Goal: Task Accomplishment & Management: Manage account settings

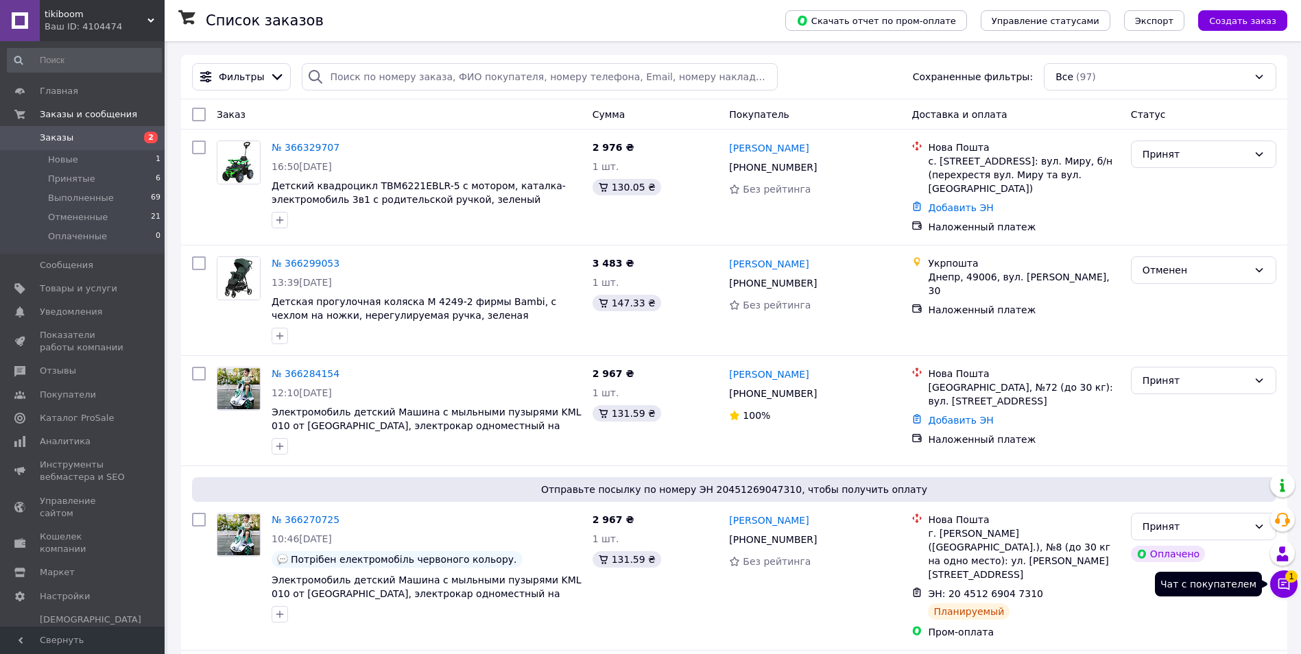
click at [1288, 583] on icon at bounding box center [1284, 584] width 14 height 14
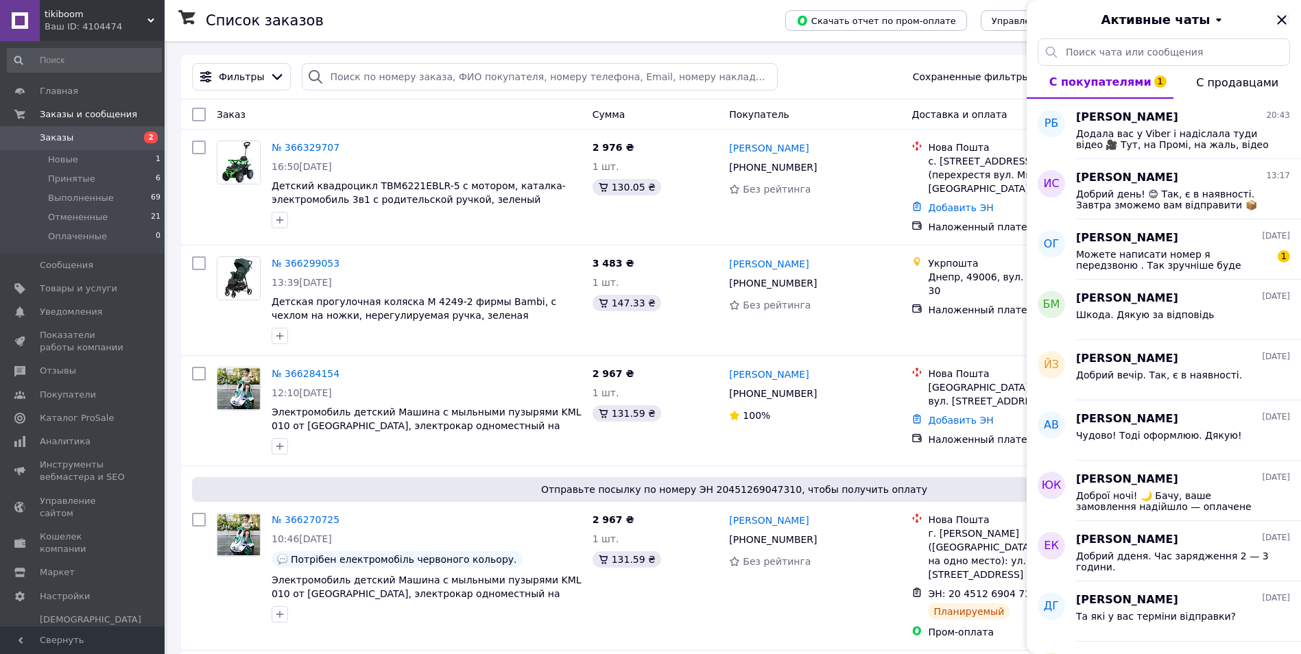
drag, startPoint x: 1284, startPoint y: 22, endPoint x: 1203, endPoint y: 165, distance: 164.0
click at [1284, 23] on icon "Закрыть" at bounding box center [1281, 19] width 9 height 9
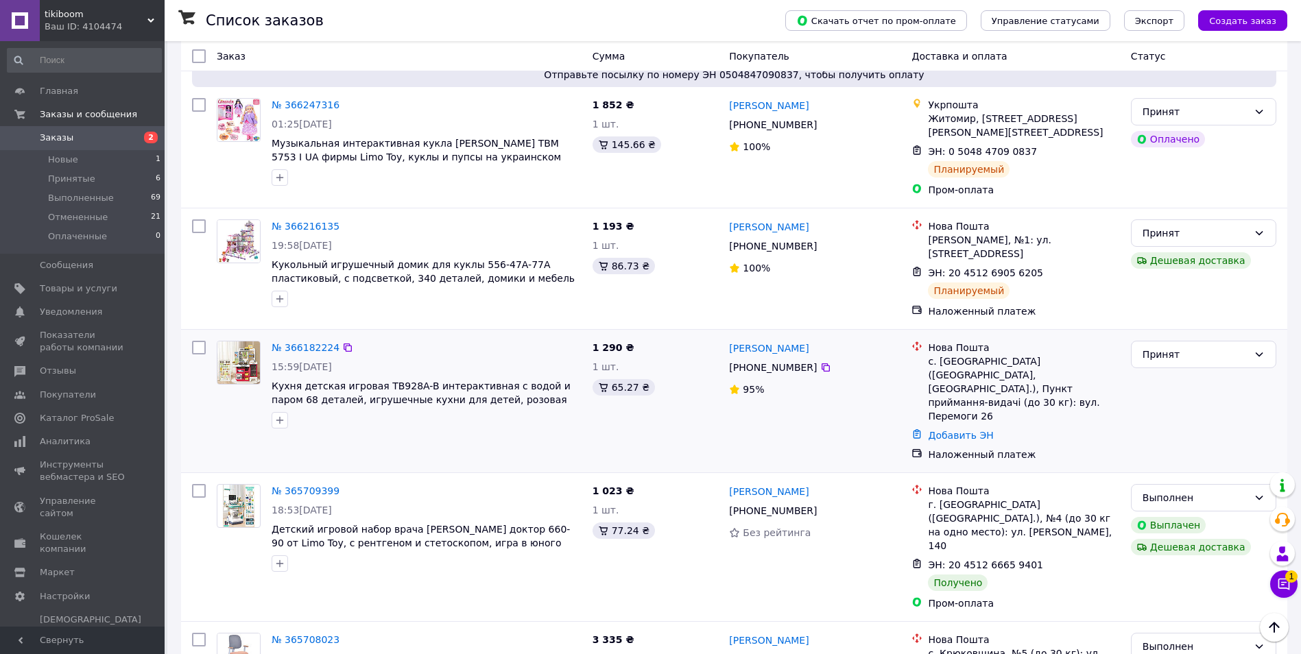
scroll to position [823, 0]
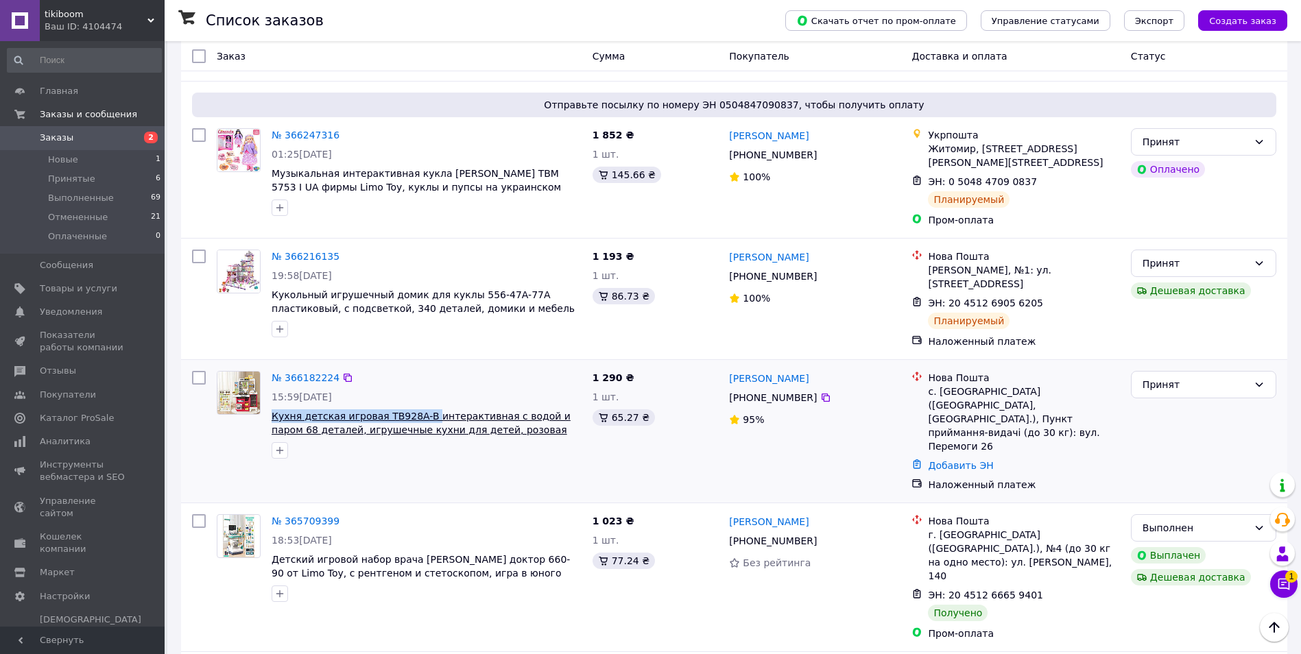
drag, startPoint x: 271, startPoint y: 372, endPoint x: 414, endPoint y: 368, distance: 143.4
click at [414, 368] on div "№ 366182224 15:59[DATE] Кухня детская игровая TB928A-B интерактивная с водой и …" at bounding box center [426, 414] width 321 height 99
drag, startPoint x: 414, startPoint y: 368, endPoint x: 402, endPoint y: 372, distance: 12.8
copy span "Кухня детская игровая TB928A-B"
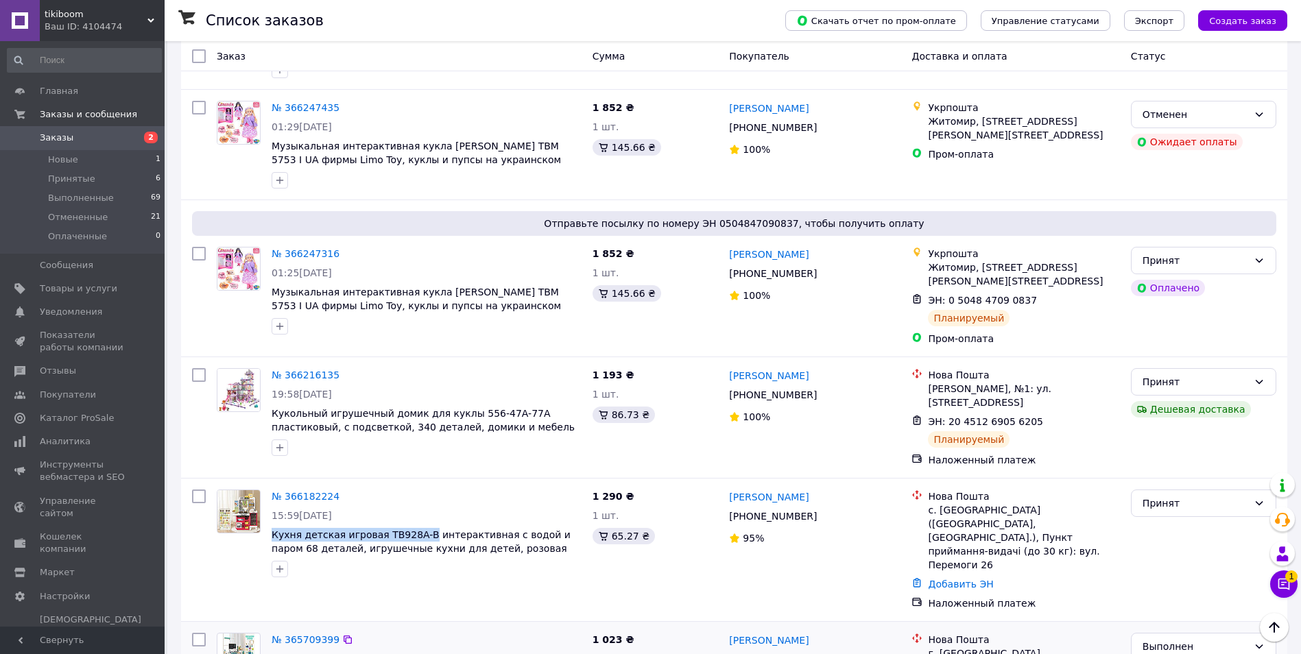
scroll to position [686, 0]
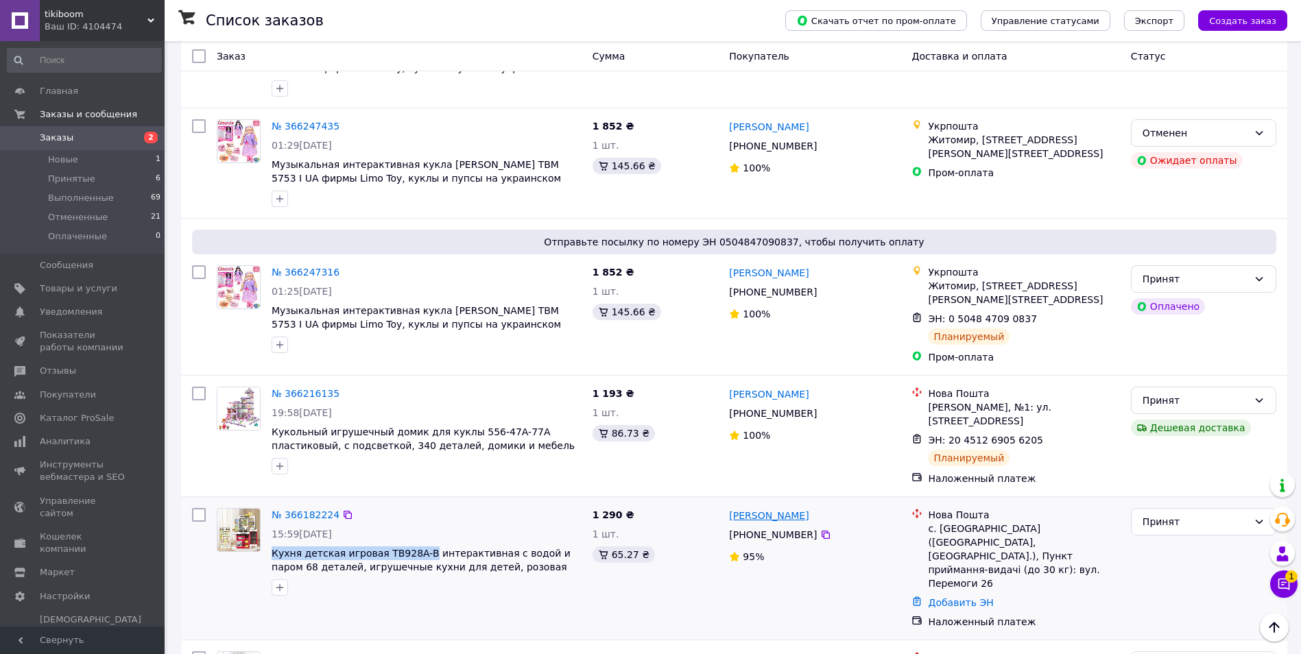
drag, startPoint x: 828, startPoint y: 470, endPoint x: 802, endPoint y: 475, distance: 27.2
click at [802, 507] on div "[PERSON_NAME]" at bounding box center [815, 515] width 174 height 17
click at [316, 509] on link "№ 366182224" at bounding box center [306, 514] width 68 height 11
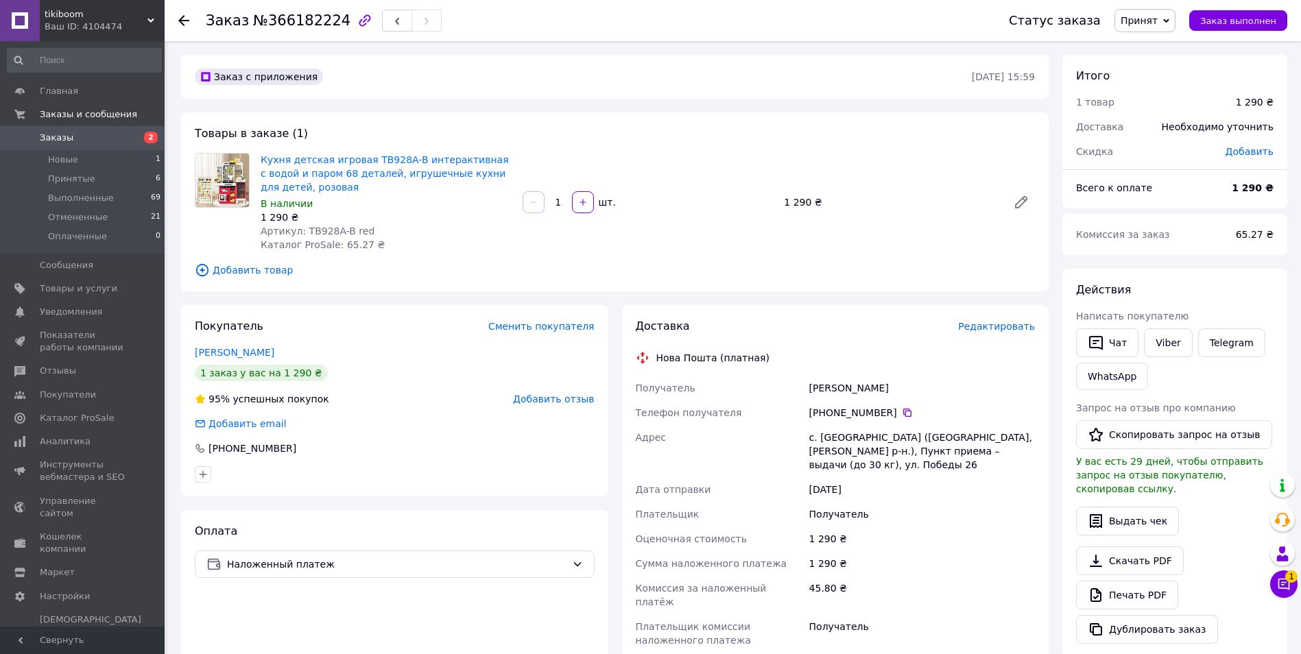
drag, startPoint x: 915, startPoint y: 387, endPoint x: 808, endPoint y: 383, distance: 107.1
click at [808, 383] on div "[PERSON_NAME]" at bounding box center [921, 388] width 231 height 25
drag, startPoint x: 808, startPoint y: 383, endPoint x: 825, endPoint y: 388, distance: 18.0
copy div "[PERSON_NAME]"
click at [902, 415] on icon at bounding box center [907, 412] width 11 height 11
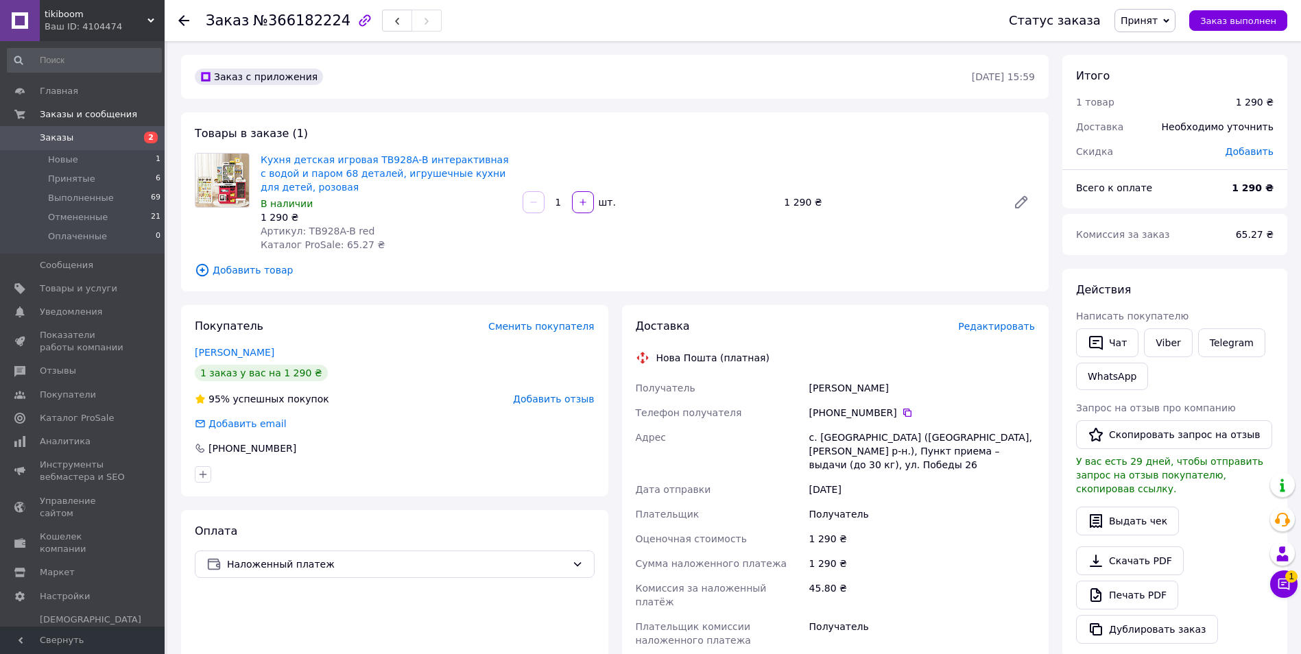
click at [184, 17] on icon at bounding box center [183, 20] width 11 height 11
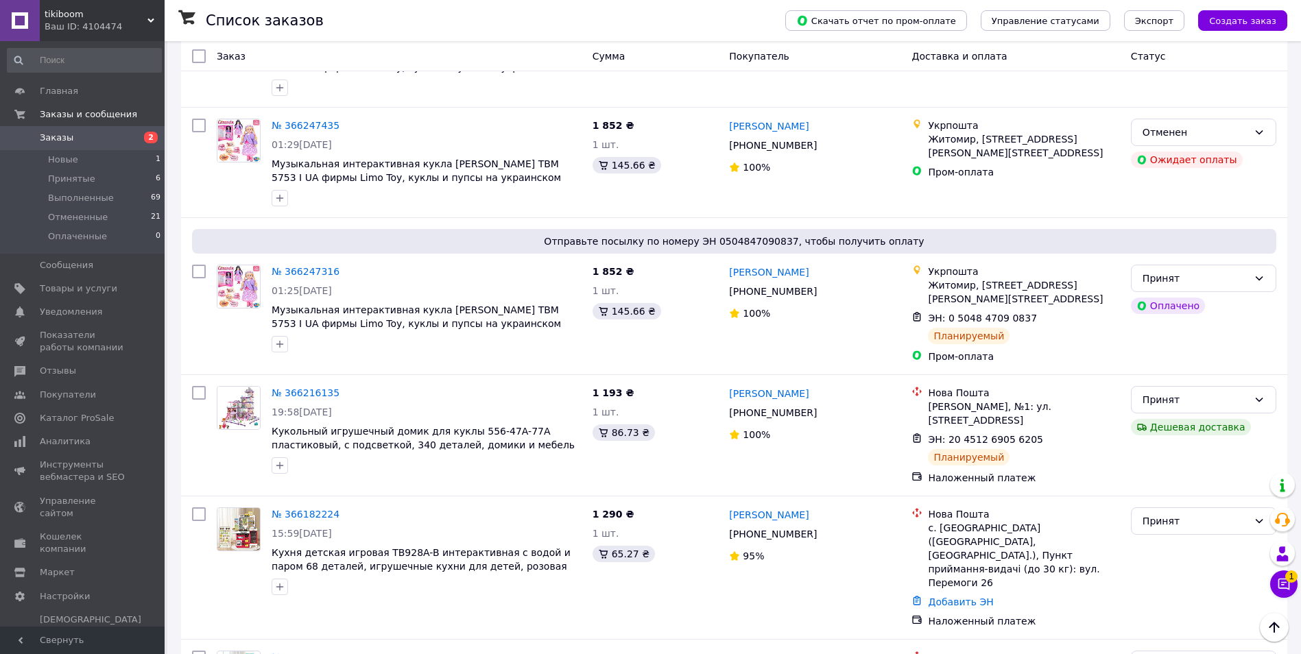
scroll to position [686, 0]
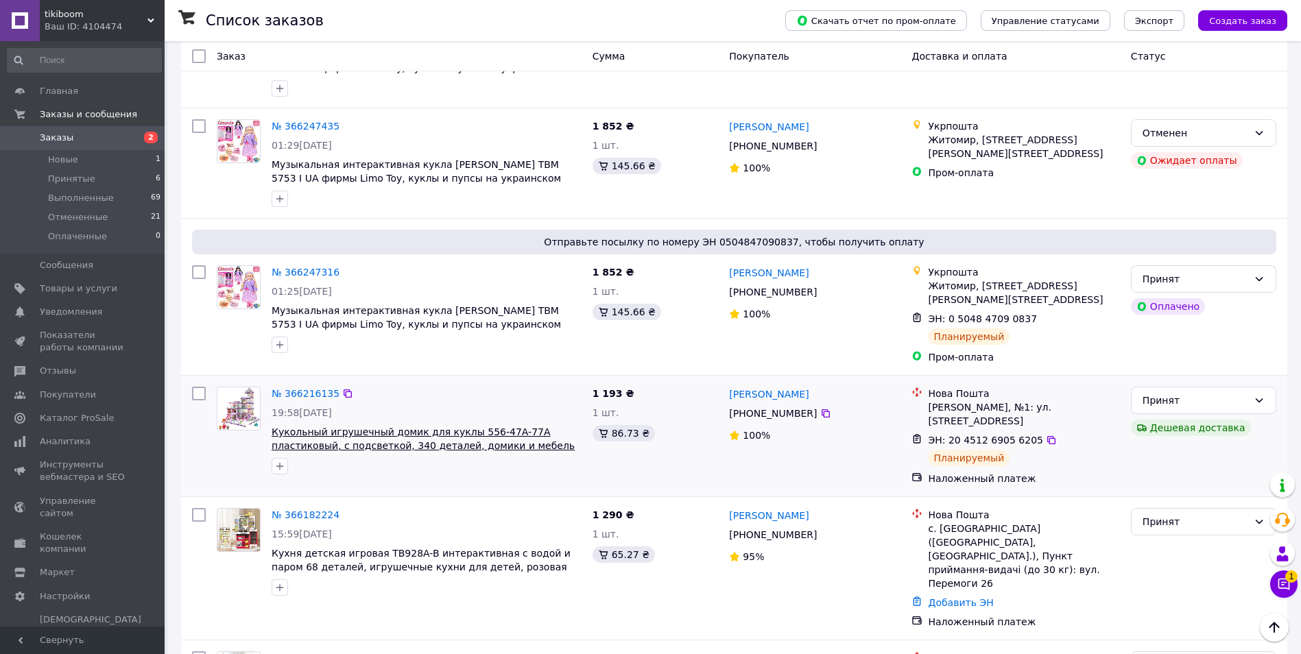
drag, startPoint x: 460, startPoint y: 386, endPoint x: 496, endPoint y: 405, distance: 41.1
click at [496, 405] on div "№ 366216135 19:58[DATE] Кукольный игрушечный домик для куклы 556-47A-77A пласти…" at bounding box center [426, 430] width 321 height 99
drag, startPoint x: 496, startPoint y: 405, endPoint x: 474, endPoint y: 368, distance: 43.4
click at [474, 385] on div "№ 366216135" at bounding box center [426, 393] width 313 height 16
click at [305, 388] on link "№ 366216135" at bounding box center [306, 393] width 68 height 11
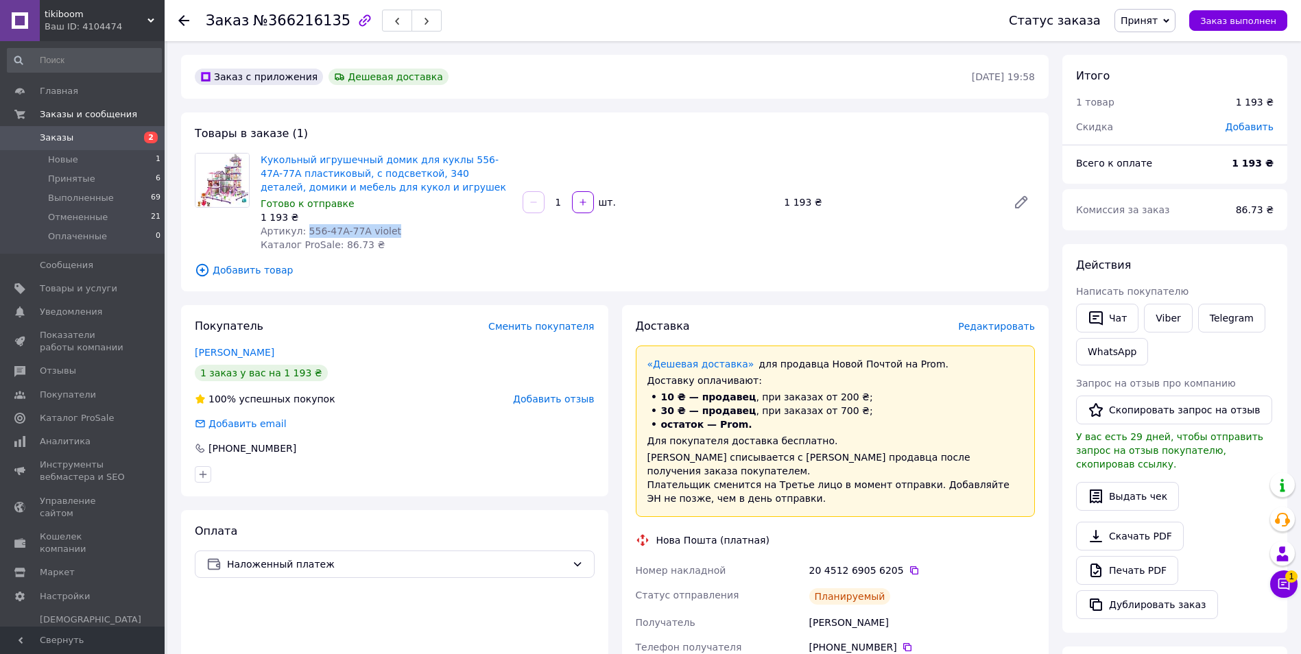
drag, startPoint x: 403, startPoint y: 231, endPoint x: 300, endPoint y: 226, distance: 103.0
click at [300, 226] on div "Артикул: 556-47A-77A violet" at bounding box center [386, 231] width 251 height 14
copy span "556-47A-77A violet"
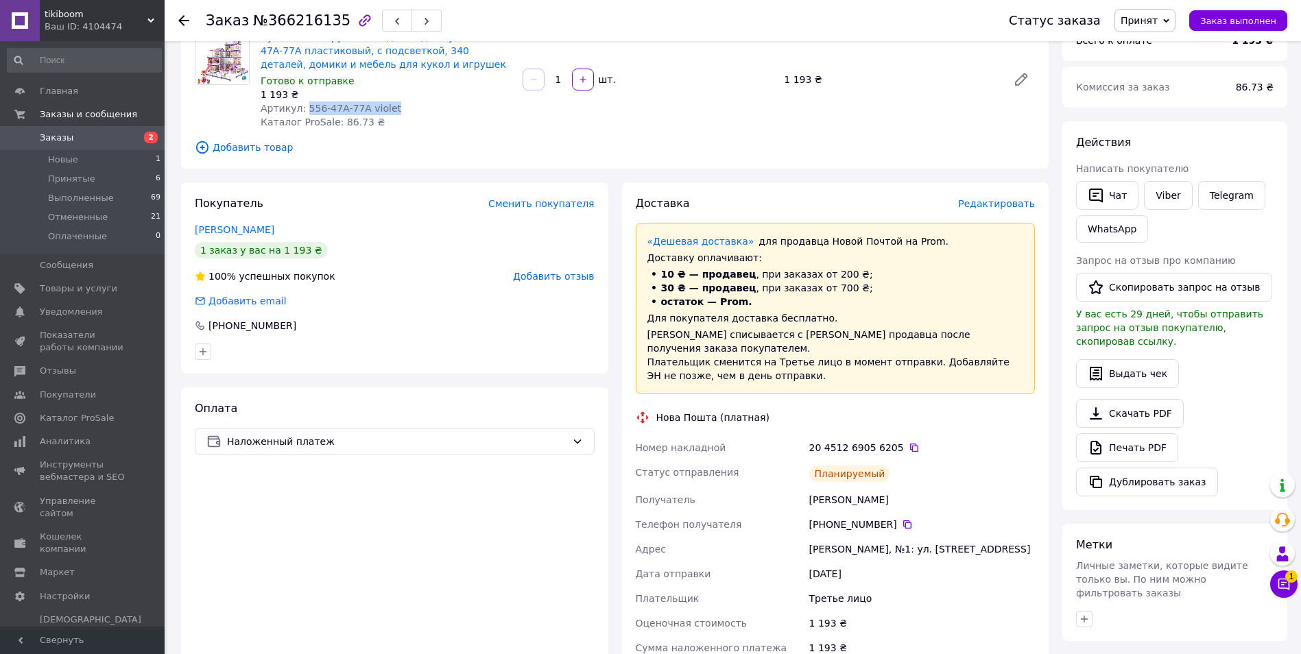
scroll to position [137, 0]
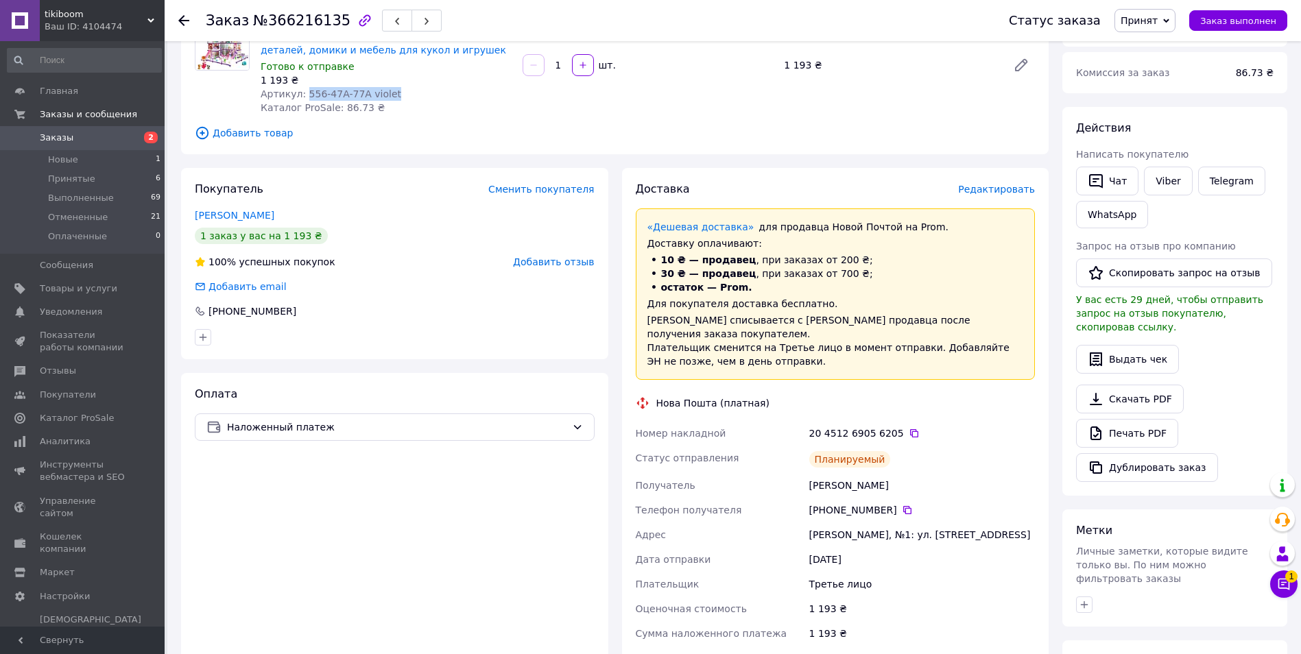
drag, startPoint x: 878, startPoint y: 475, endPoint x: 808, endPoint y: 483, distance: 69.8
click at [808, 483] on div "Номер накладной 20 4512 6905 6205   Статус отправления Планируемый Получатель […" at bounding box center [835, 584] width 405 height 326
drag, startPoint x: 808, startPoint y: 483, endPoint x: 910, endPoint y: 484, distance: 101.5
click at [910, 498] on div "[PHONE_NUMBER]" at bounding box center [921, 510] width 231 height 25
drag, startPoint x: 886, startPoint y: 473, endPoint x: 809, endPoint y: 472, distance: 76.8
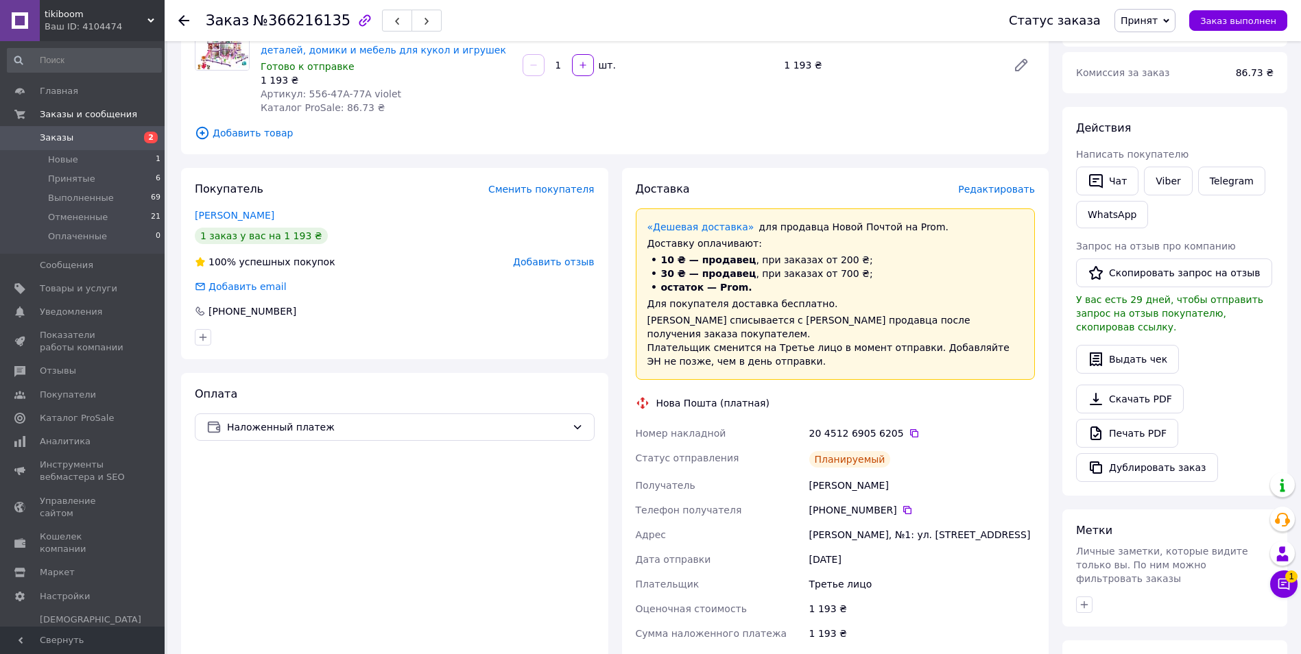
click at [809, 473] on div "[PERSON_NAME]" at bounding box center [921, 485] width 231 height 25
drag, startPoint x: 809, startPoint y: 472, endPoint x: 817, endPoint y: 468, distance: 8.9
copy div "[PERSON_NAME]"
click at [903, 506] on icon at bounding box center [907, 510] width 8 height 8
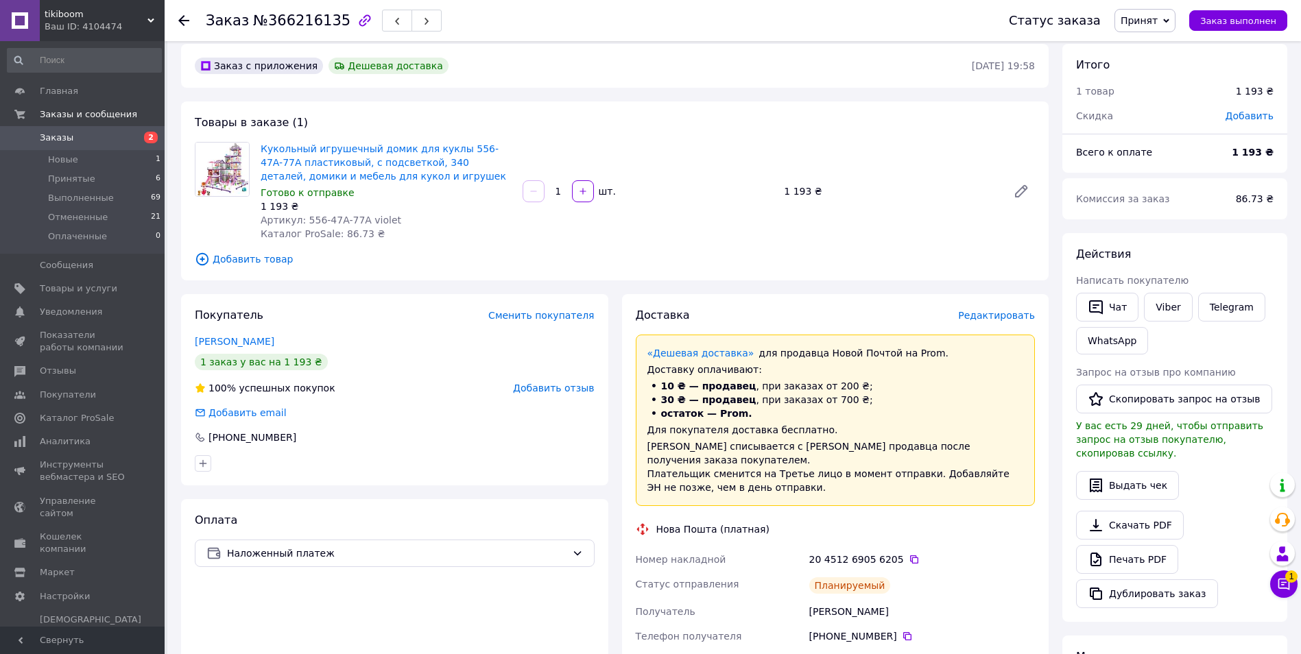
scroll to position [0, 0]
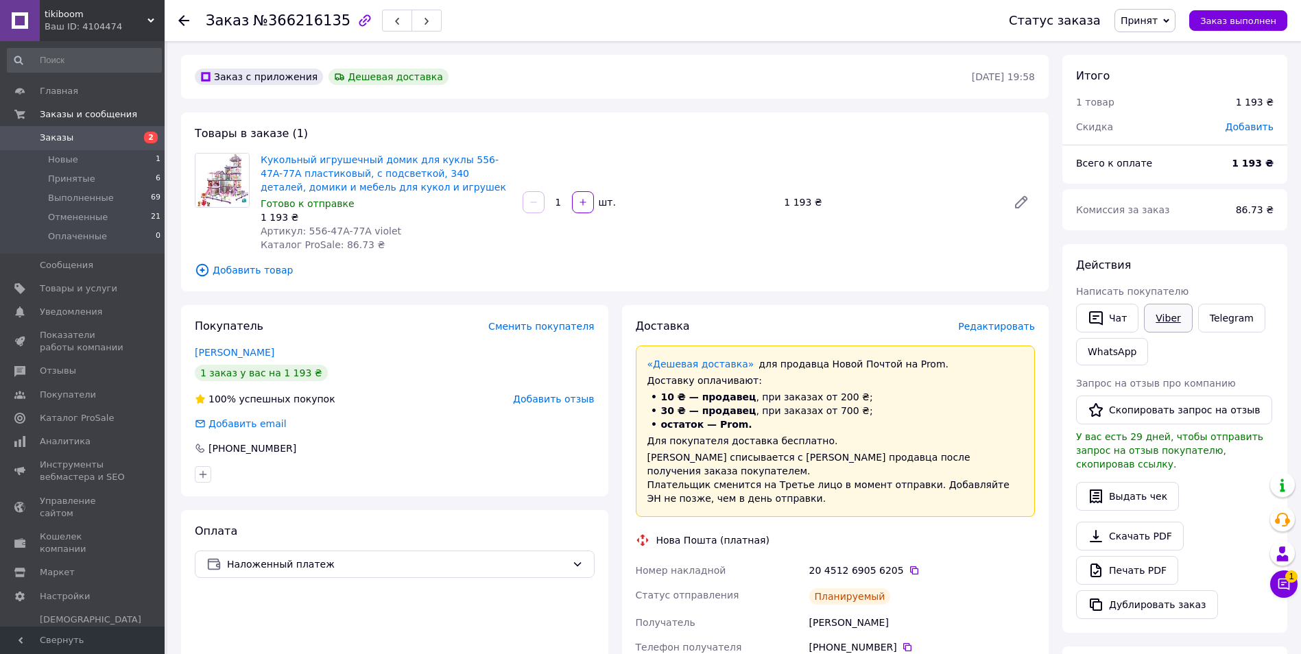
click at [1163, 315] on link "Viber" at bounding box center [1168, 318] width 48 height 29
click at [472, 191] on span "Кукольный игрушечный домик для куклы 556-47A-77A пластиковый, с подсветкой, 340…" at bounding box center [386, 173] width 251 height 41
click at [909, 565] on icon at bounding box center [914, 570] width 11 height 11
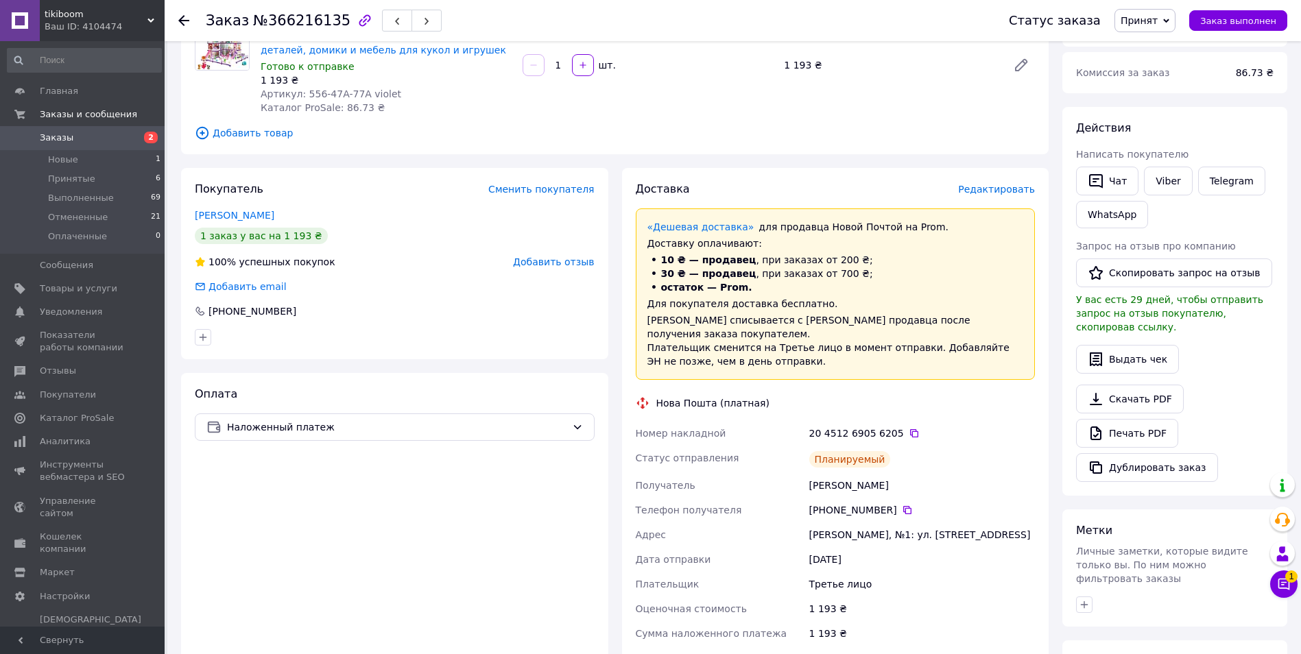
scroll to position [206, 0]
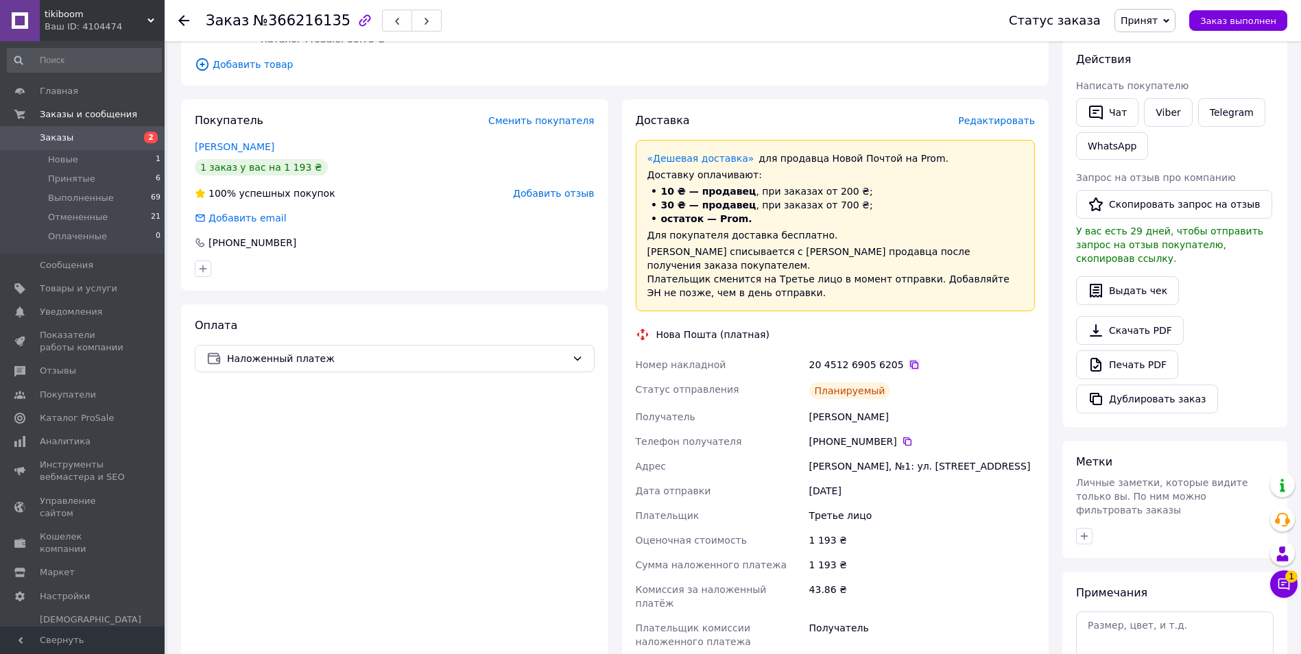
click at [909, 359] on icon at bounding box center [914, 364] width 11 height 11
click at [181, 17] on div at bounding box center [191, 20] width 27 height 41
click at [187, 23] on icon at bounding box center [183, 20] width 11 height 11
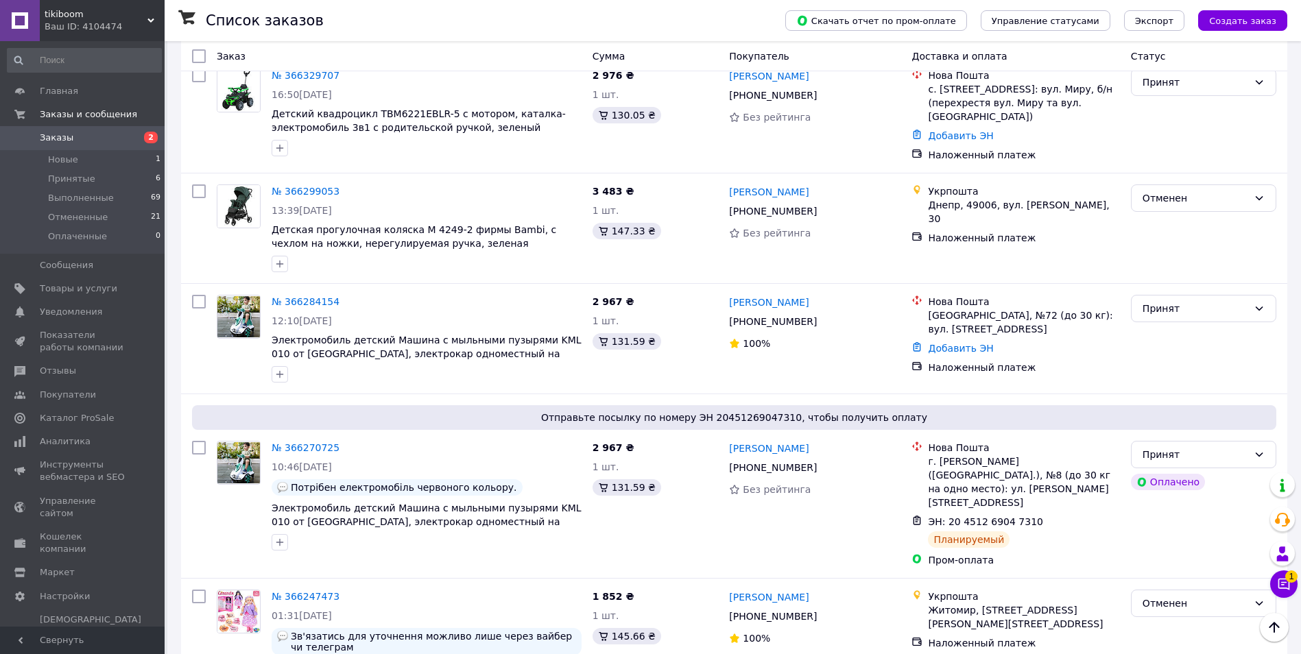
scroll to position [69, 0]
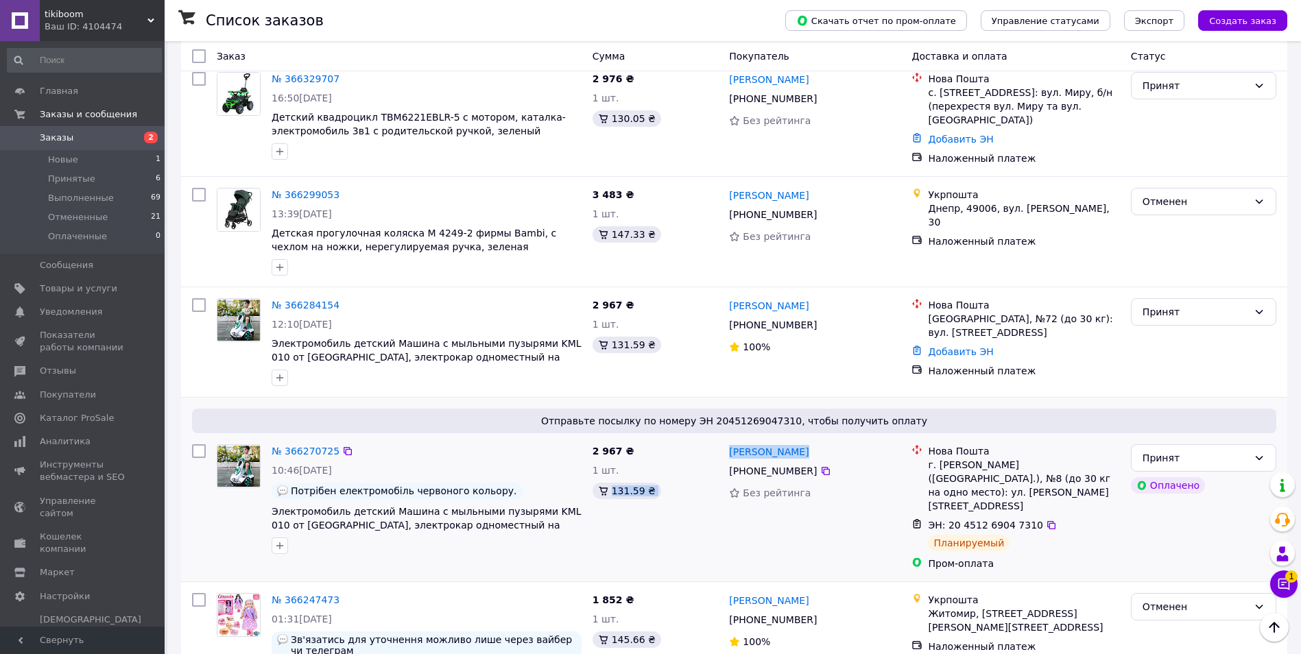
drag, startPoint x: 808, startPoint y: 446, endPoint x: 722, endPoint y: 454, distance: 86.1
click at [722, 454] on div "№ 366270725 10:46[DATE] Потрібен електромобіль червоного кольору. Электромобиль…" at bounding box center [734, 507] width 1095 height 137
drag, startPoint x: 722, startPoint y: 454, endPoint x: 806, endPoint y: 439, distance: 85.0
click at [806, 443] on div "[PERSON_NAME]" at bounding box center [815, 451] width 174 height 17
drag, startPoint x: 802, startPoint y: 442, endPoint x: 725, endPoint y: 447, distance: 76.9
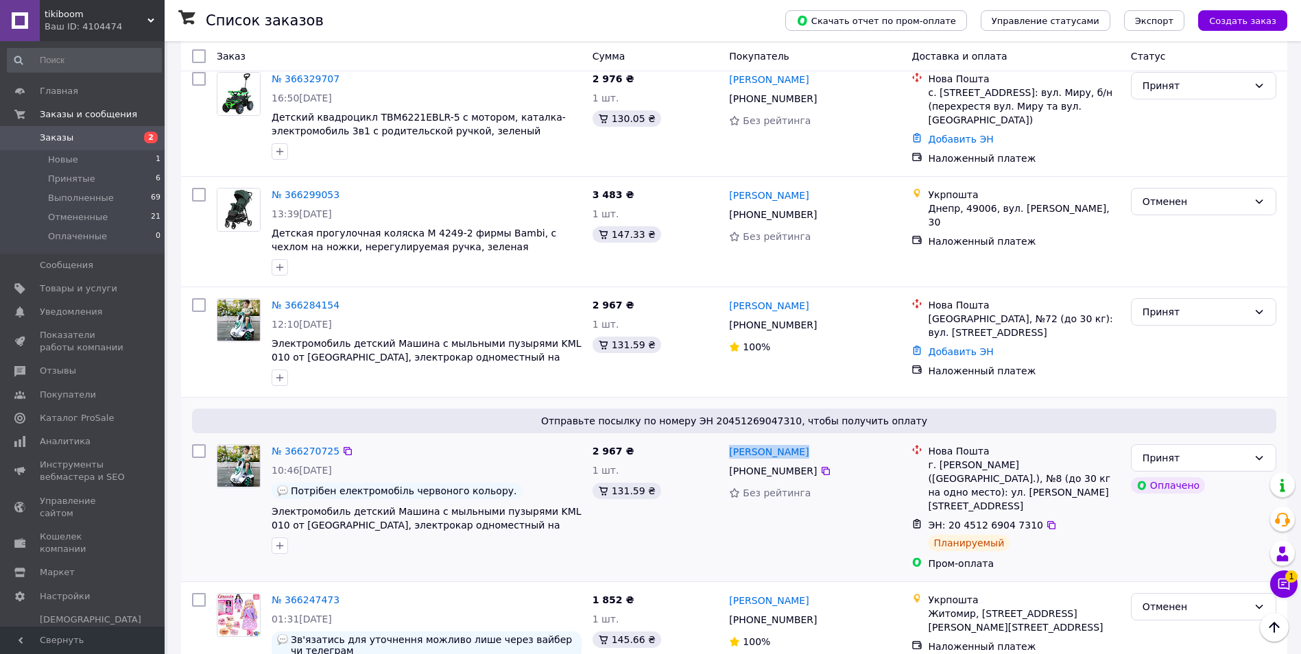
click at [725, 447] on div "[PERSON_NAME] [PHONE_NUMBER] Без рейтинга" at bounding box center [814, 507] width 182 height 137
drag, startPoint x: 725, startPoint y: 447, endPoint x: 749, endPoint y: 447, distance: 24.7
copy link "[PERSON_NAME]"
drag, startPoint x: 808, startPoint y: 465, endPoint x: 747, endPoint y: 469, distance: 61.2
click at [747, 469] on div "[PHONE_NUMBER]" at bounding box center [772, 470] width 93 height 19
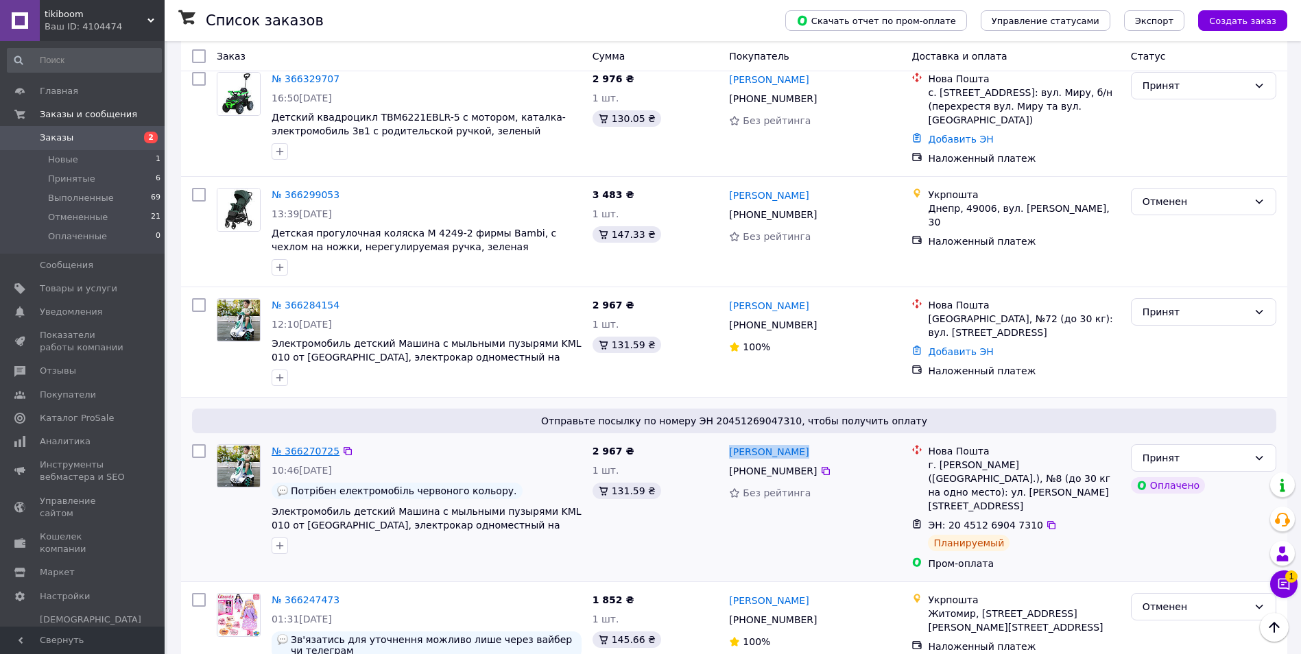
click at [328, 446] on link "№ 366270725" at bounding box center [306, 451] width 68 height 11
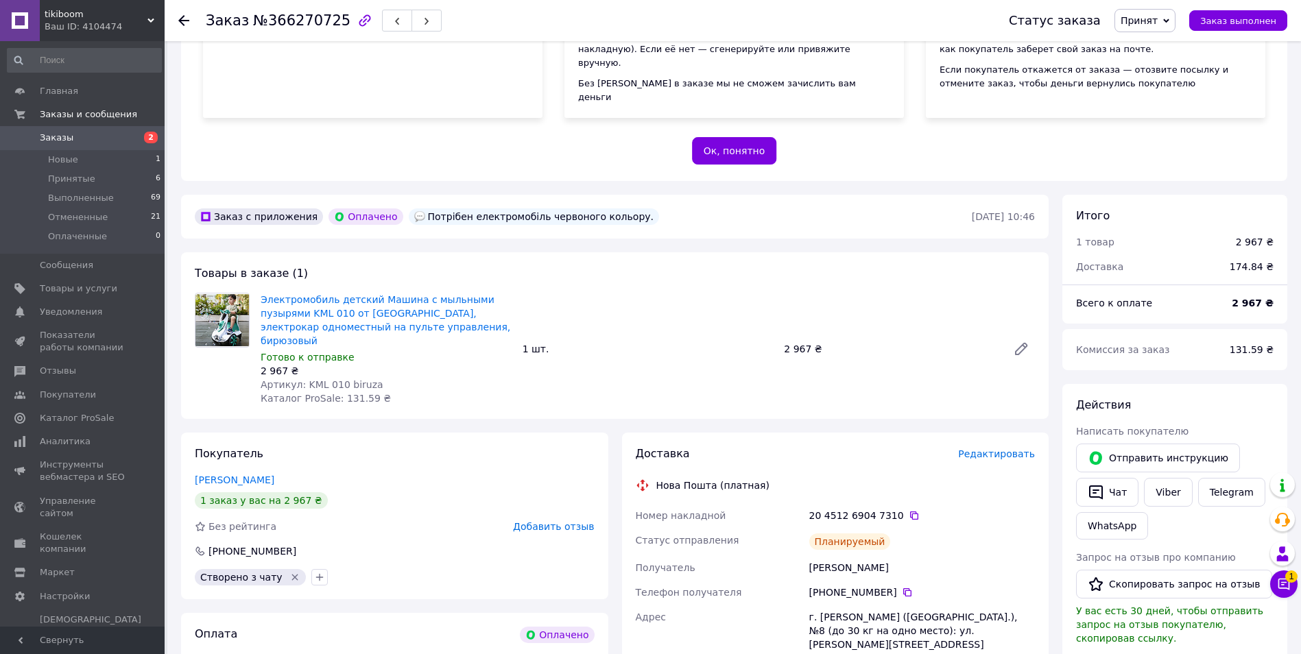
scroll to position [343, 0]
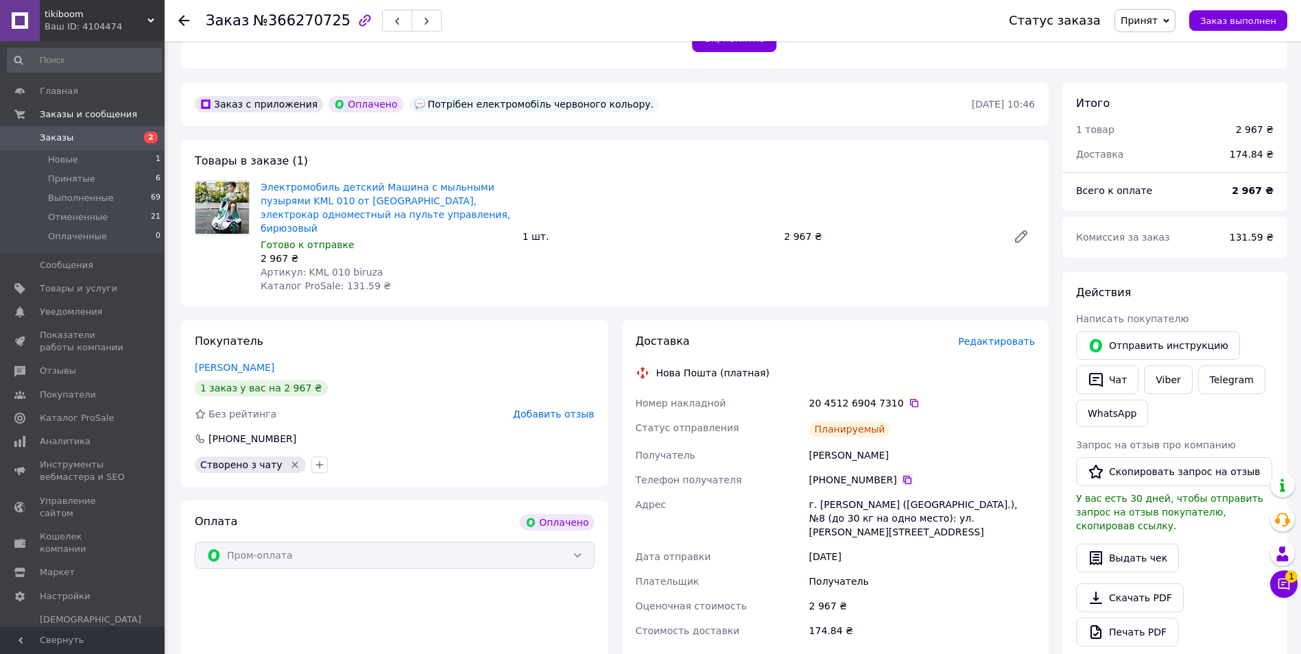
click at [902, 475] on icon at bounding box center [907, 480] width 11 height 11
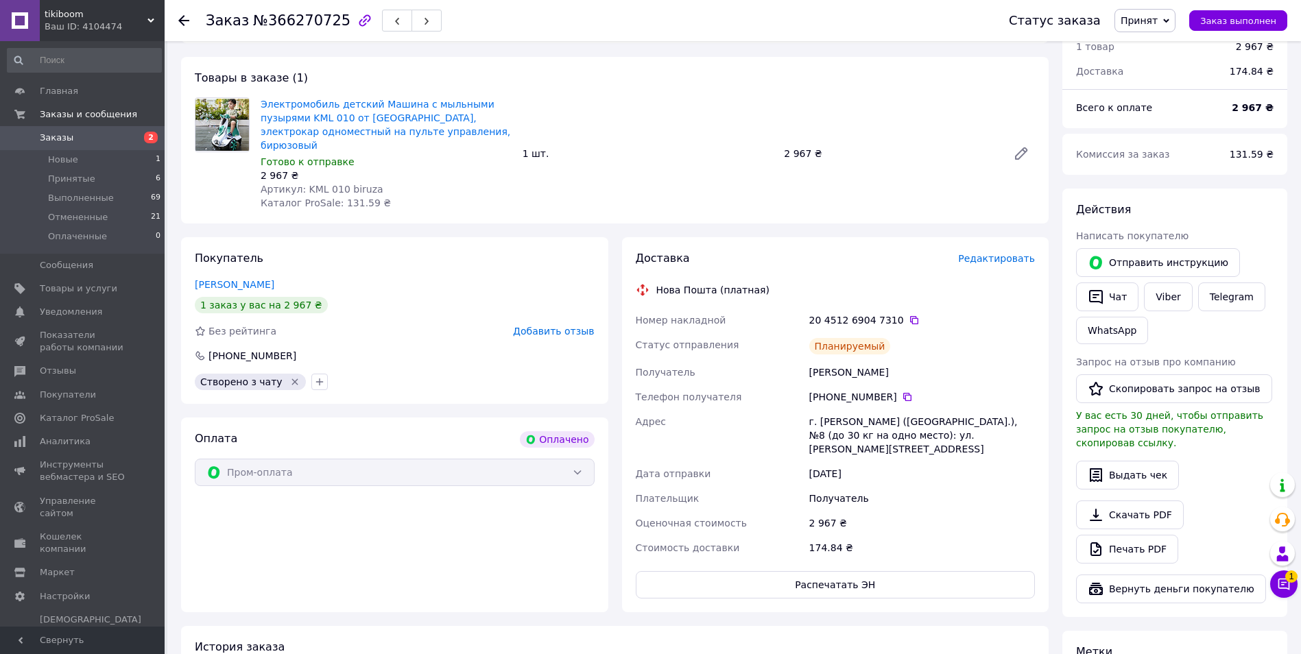
scroll to position [411, 0]
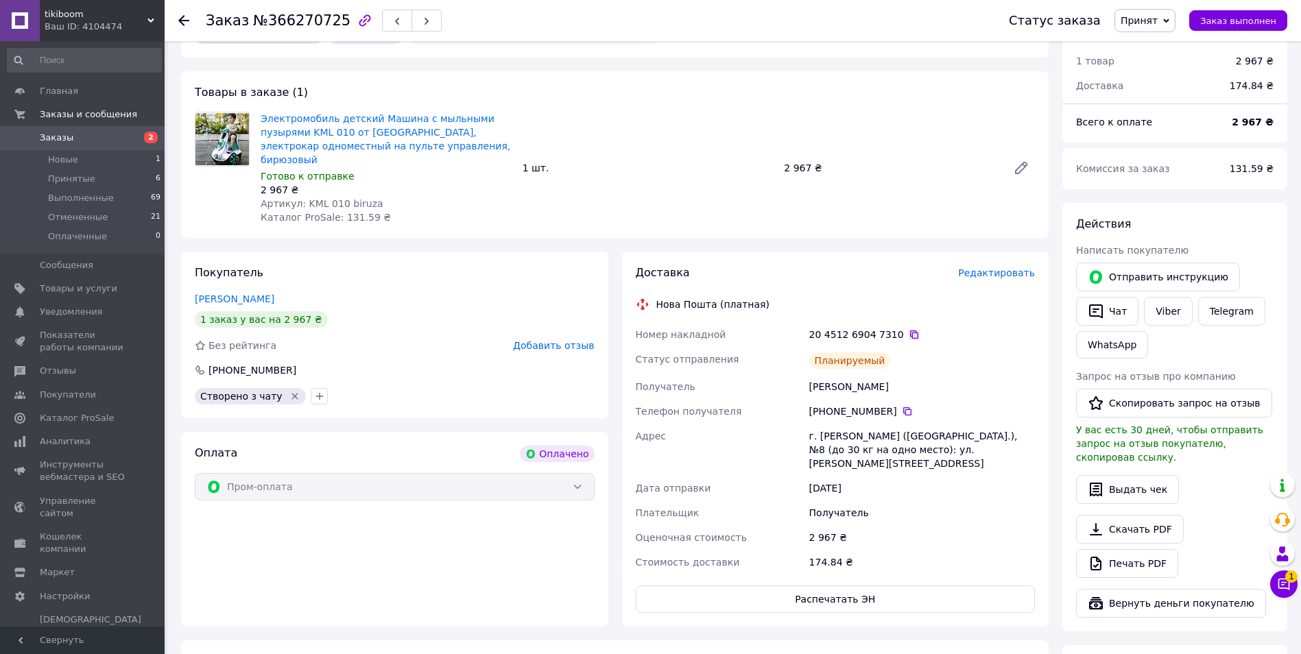
click at [909, 329] on icon at bounding box center [914, 334] width 11 height 11
click at [185, 22] on icon at bounding box center [183, 20] width 11 height 11
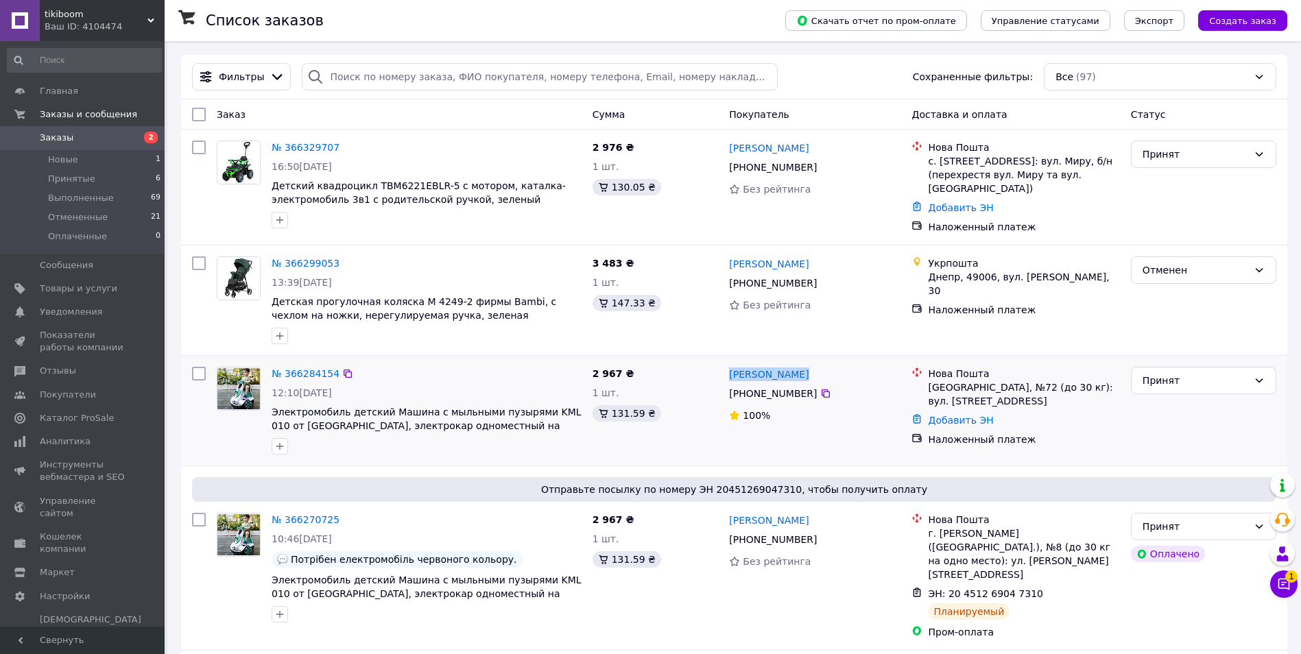
drag, startPoint x: 803, startPoint y: 368, endPoint x: 725, endPoint y: 374, distance: 77.7
click at [725, 374] on div "[PERSON_NAME] [PHONE_NUMBER]%" at bounding box center [814, 410] width 182 height 99
click at [298, 368] on link "№ 366284154" at bounding box center [306, 373] width 68 height 11
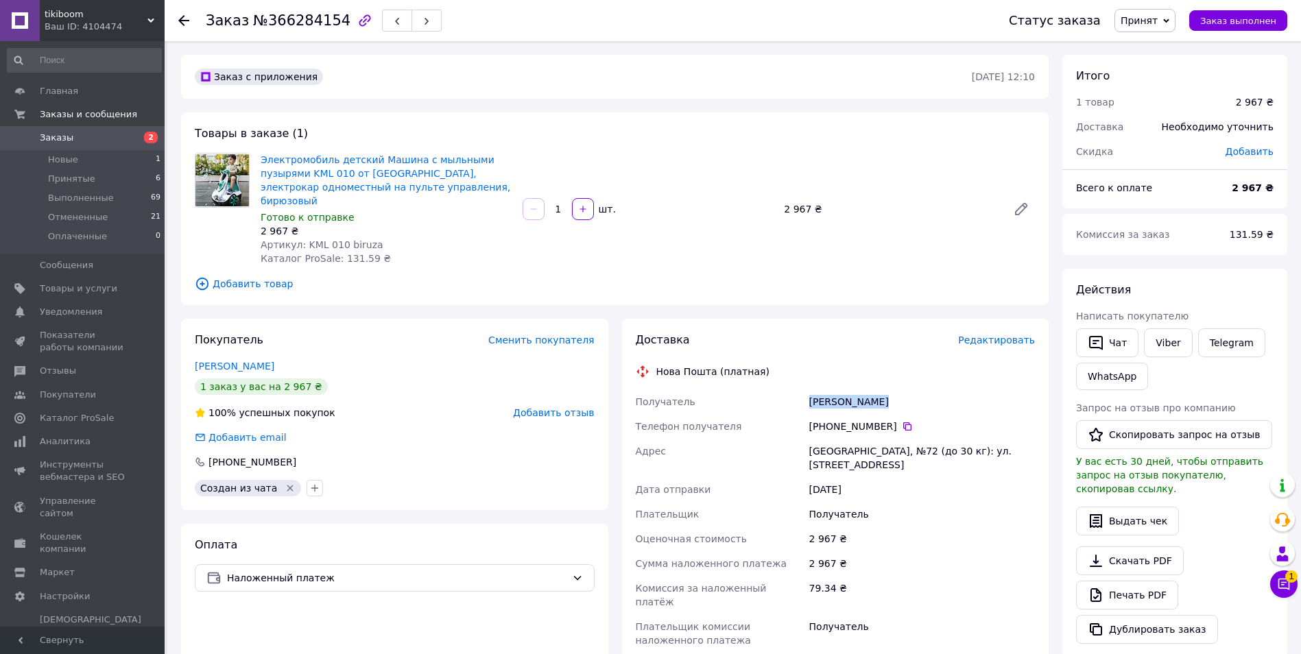
drag, startPoint x: 804, startPoint y: 385, endPoint x: 907, endPoint y: 382, distance: 102.2
click at [907, 389] on div "Получатель [PERSON_NAME] Телефон получателя [PHONE_NUMBER]   [PERSON_NAME][GEOG…" at bounding box center [835, 520] width 405 height 263
drag, startPoint x: 907, startPoint y: 382, endPoint x: 829, endPoint y: 392, distance: 78.2
copy div "Получатель [PERSON_NAME]"
click at [902, 421] on icon at bounding box center [907, 426] width 11 height 11
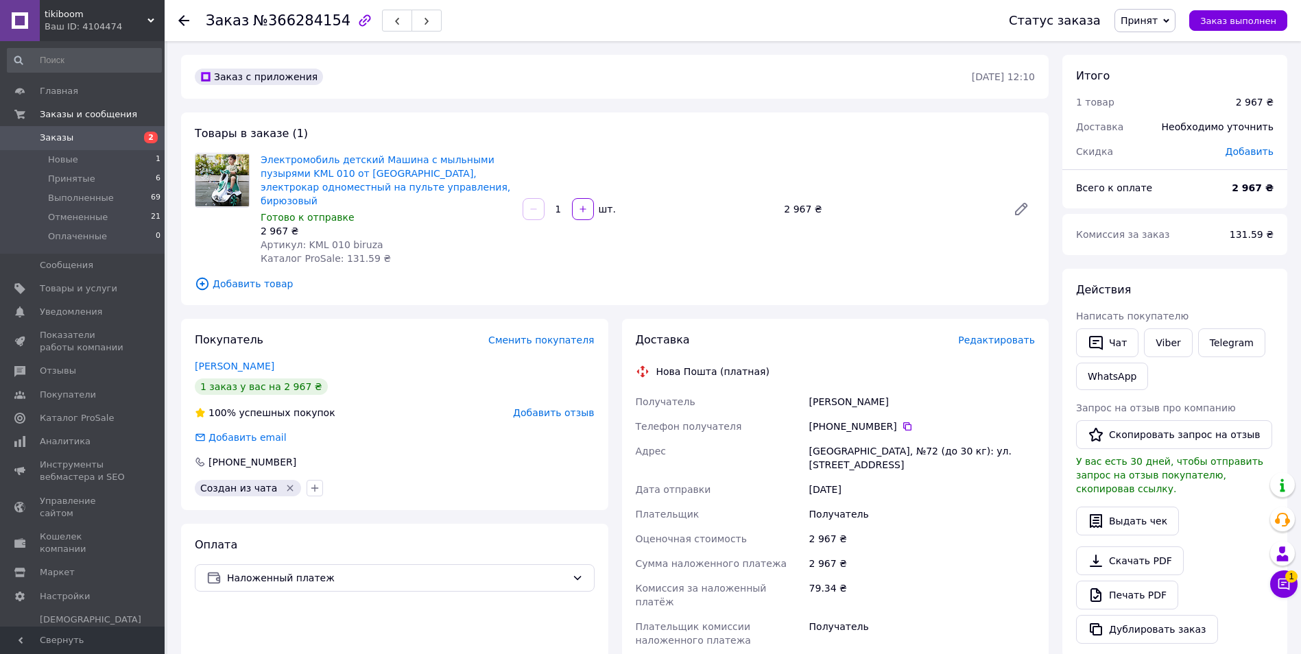
click at [183, 23] on icon at bounding box center [183, 20] width 11 height 11
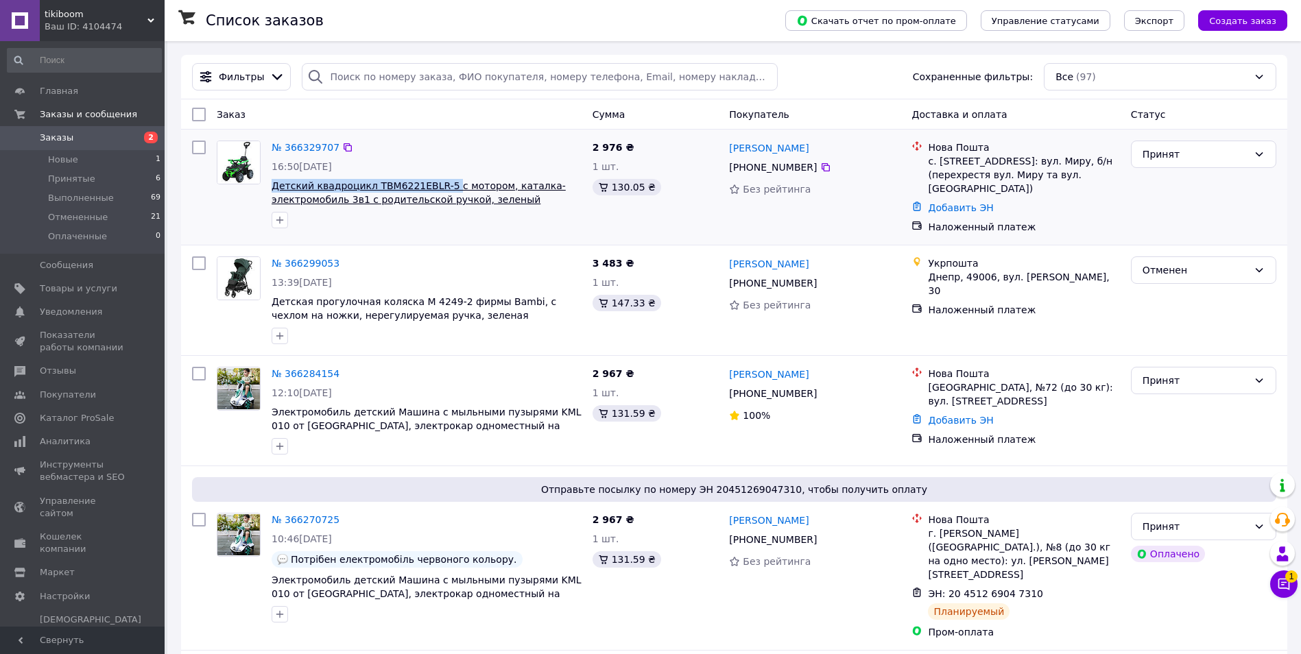
drag, startPoint x: 269, startPoint y: 185, endPoint x: 438, endPoint y: 184, distance: 168.7
click at [438, 184] on div "№ 366329707 16:50[DATE] Детский квадроцикл TBM6221EBLR-5 с мотором, каталка-эле…" at bounding box center [426, 184] width 321 height 99
drag, startPoint x: 438, startPoint y: 184, endPoint x: 418, endPoint y: 184, distance: 20.6
copy span "Детский квадроцикл TBM6221EBLR-5"
click at [319, 150] on link "№ 366329707" at bounding box center [306, 147] width 68 height 11
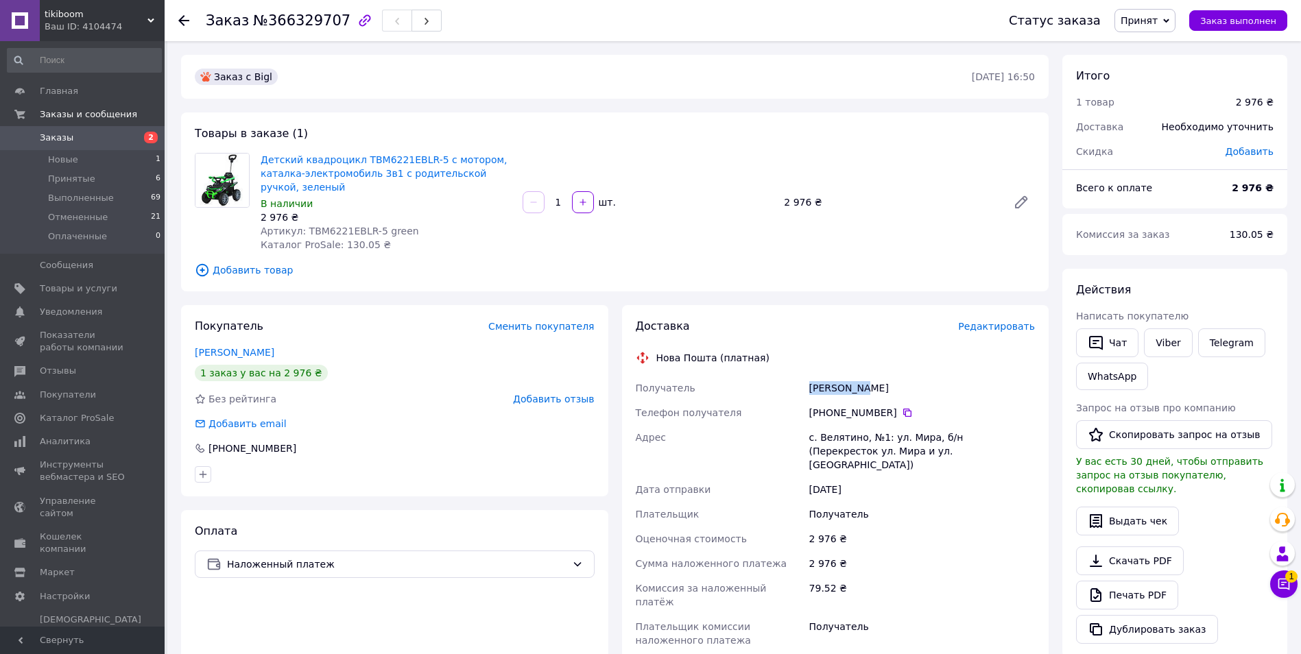
drag, startPoint x: 861, startPoint y: 386, endPoint x: 808, endPoint y: 379, distance: 53.9
click at [808, 379] on div "[PERSON_NAME]" at bounding box center [921, 388] width 231 height 25
drag, startPoint x: 808, startPoint y: 379, endPoint x: 825, endPoint y: 387, distance: 19.0
copy div "[PERSON_NAME]"
click at [902, 412] on icon at bounding box center [907, 412] width 11 height 11
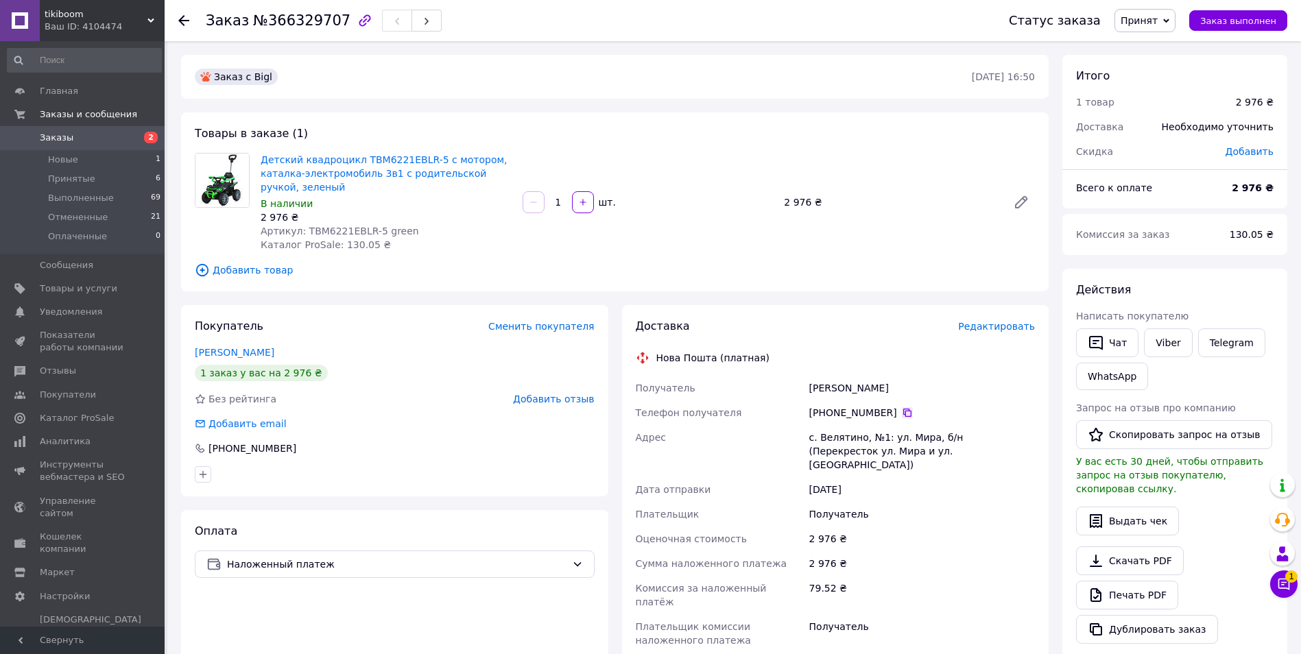
click at [903, 411] on icon at bounding box center [907, 413] width 8 height 8
click at [902, 414] on icon at bounding box center [907, 412] width 11 height 11
click at [182, 23] on icon at bounding box center [183, 20] width 11 height 11
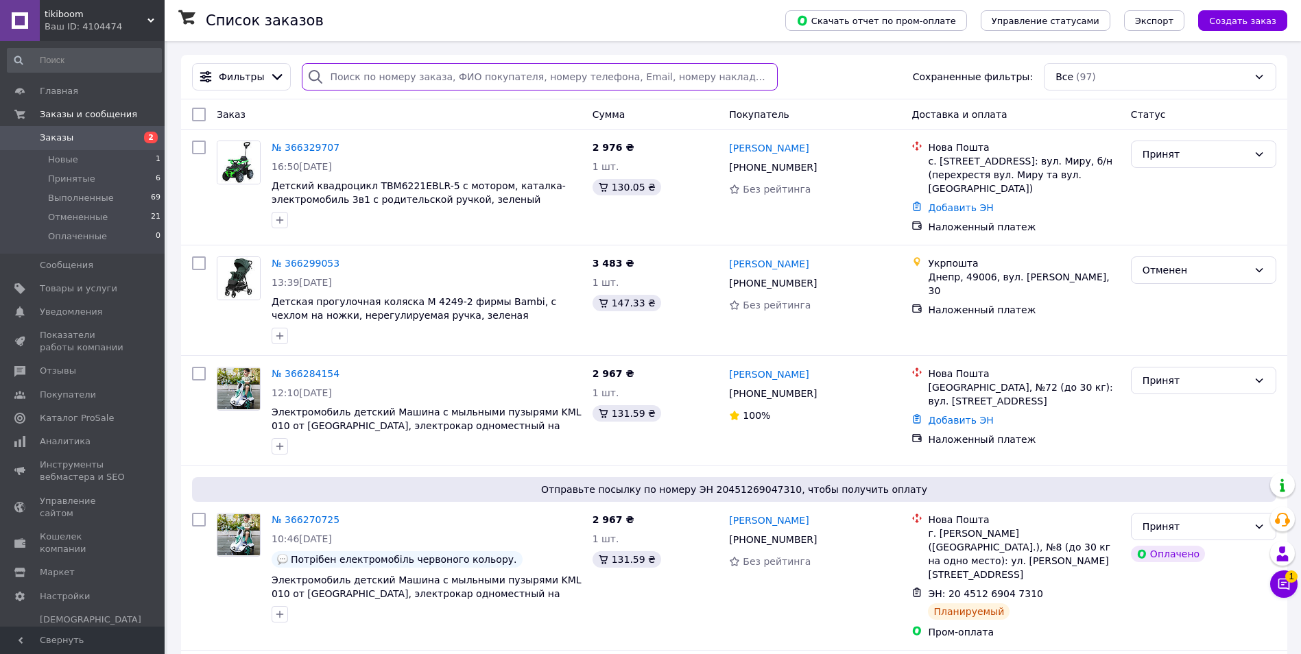
click at [376, 79] on input "search" at bounding box center [540, 76] width 476 height 27
click at [86, 293] on span "Товары и услуги" at bounding box center [78, 289] width 77 height 12
